Goal: Task Accomplishment & Management: Manage account settings

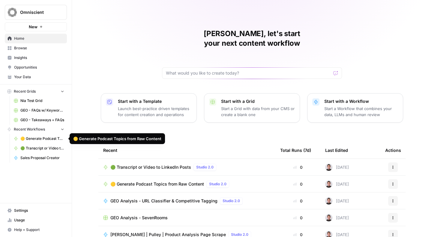
click at [14, 208] on link "Settings" at bounding box center [36, 210] width 62 height 10
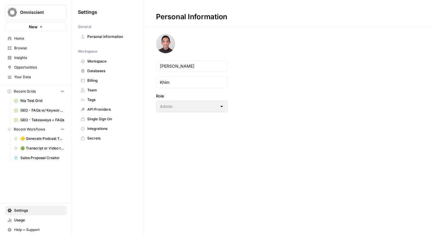
click at [98, 88] on span "Team" at bounding box center [111, 89] width 48 height 5
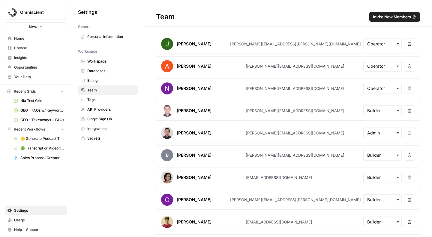
click at [380, 18] on span "Invite New Members" at bounding box center [392, 17] width 38 height 6
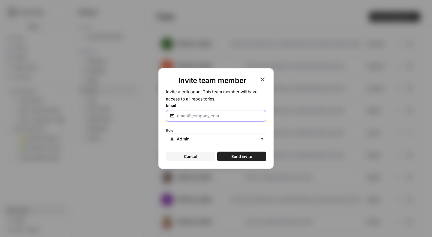
click at [192, 113] on input "Email" at bounding box center [219, 116] width 85 height 6
paste input "[[PERSON_NAME][EMAIL_ADDRESS][PERSON_NAME][DOMAIN_NAME]](mailto:[PERSON_NAME][E…"
click at [197, 114] on input "[[PERSON_NAME][EMAIL_ADDRESS][PERSON_NAME][DOMAIN_NAME]](mailto:[PERSON_NAME][E…" at bounding box center [219, 116] width 85 height 6
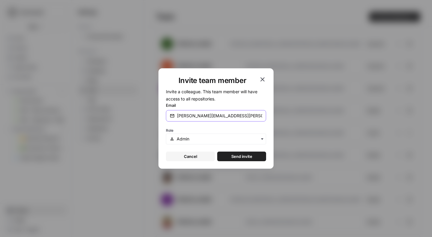
type input "[PERSON_NAME][EMAIL_ADDRESS][PERSON_NAME][DOMAIN_NAME]"
click at [210, 137] on input "text" at bounding box center [220, 139] width 86 height 6
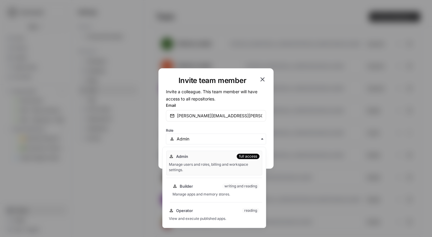
click at [198, 186] on div "Builder writing and reading" at bounding box center [216, 186] width 87 height 6
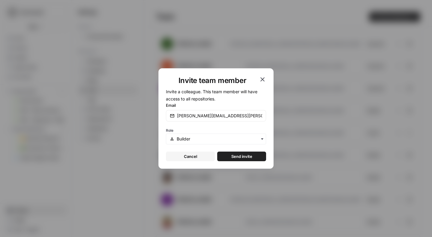
click at [243, 152] on button "Send invite" at bounding box center [241, 156] width 49 height 10
